Goal: Contribute content

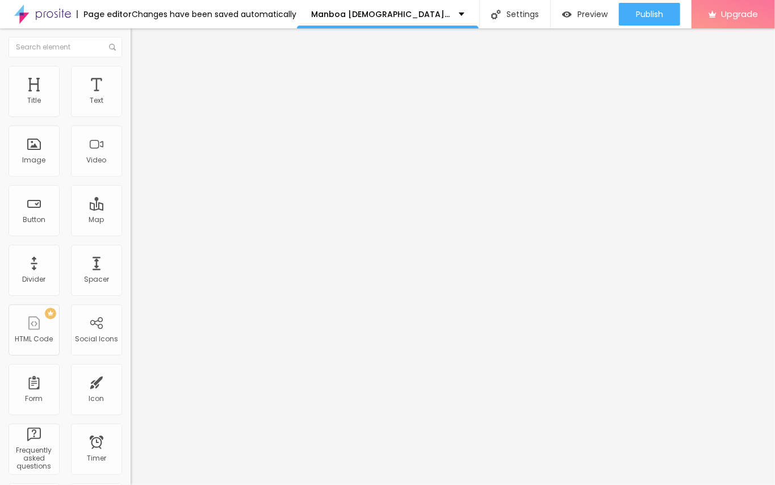
click at [131, 98] on span "Add image" at bounding box center [154, 93] width 47 height 10
click at [139, 40] on div "Edit Image" at bounding box center [169, 41] width 60 height 9
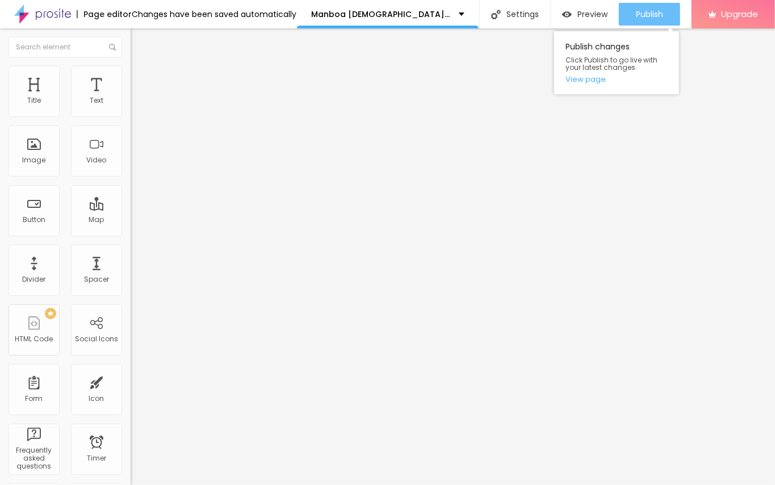
click at [648, 11] on span "Publish" at bounding box center [649, 14] width 27 height 9
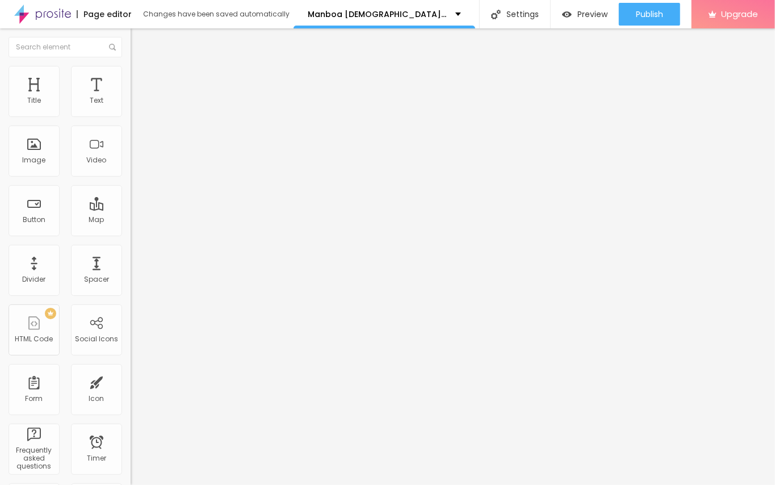
click at [139, 37] on div "Edit Text" at bounding box center [165, 41] width 52 height 9
click at [131, 98] on span "Add image" at bounding box center [154, 93] width 47 height 10
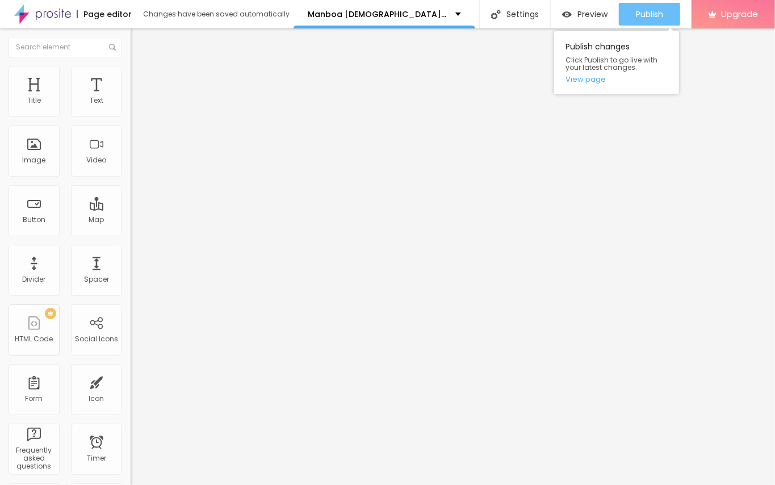
click at [632, 10] on button "Publish" at bounding box center [649, 14] width 61 height 23
